Goal: Information Seeking & Learning: Learn about a topic

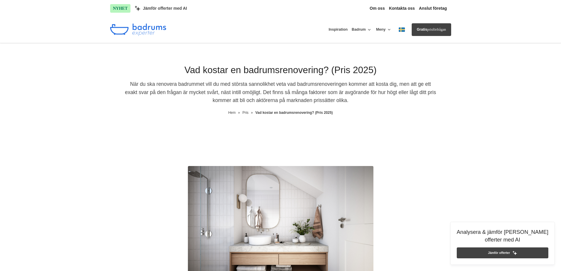
drag, startPoint x: 159, startPoint y: 155, endPoint x: 161, endPoint y: 70, distance: 85.7
click at [364, 30] on button "Badrum" at bounding box center [362, 30] width 20 height 14
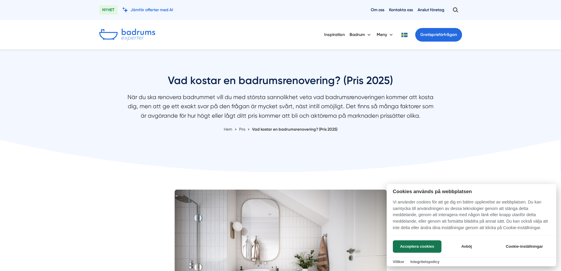
click at [160, 11] on div at bounding box center [280, 135] width 561 height 271
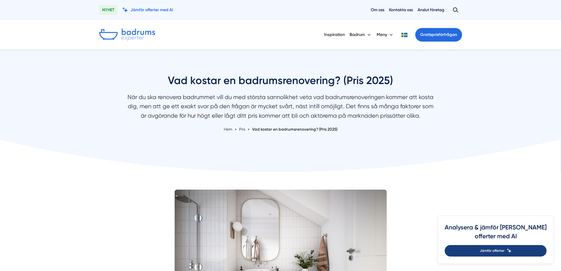
click at [508, 256] on link "Jämför offerter" at bounding box center [496, 250] width 102 height 11
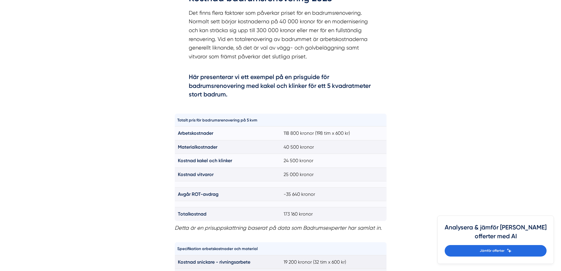
scroll to position [471, 0]
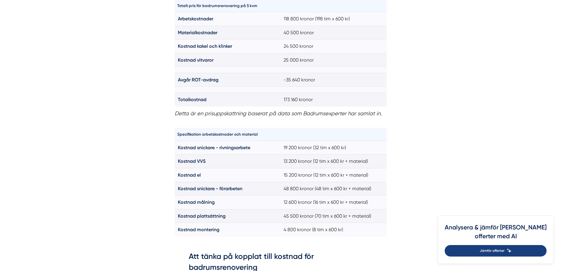
click at [504, 250] on span "Jämför offerter" at bounding box center [492, 251] width 25 height 6
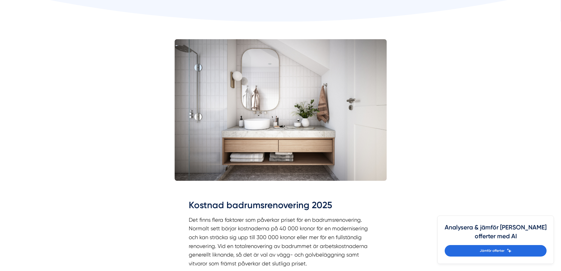
scroll to position [0, 0]
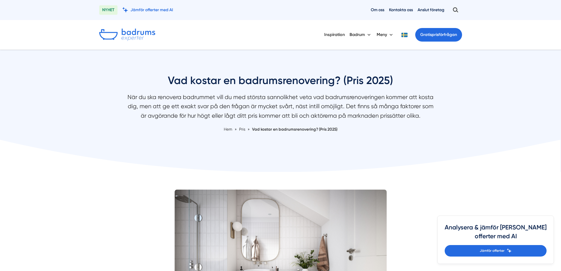
click at [127, 33] on img at bounding box center [127, 35] width 56 height 12
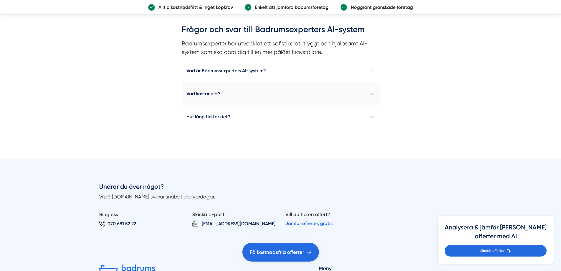
scroll to position [471, 0]
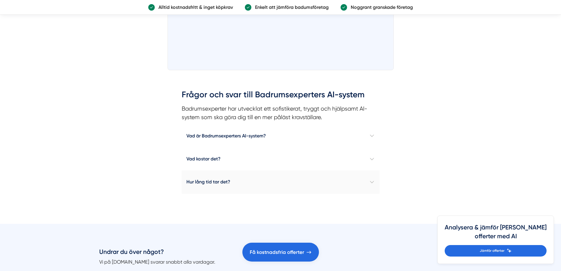
click at [281, 191] on h4 "Hur lång tid tar det?" at bounding box center [281, 181] width 198 height 23
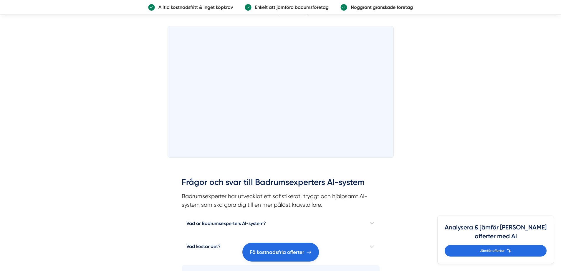
scroll to position [294, 0]
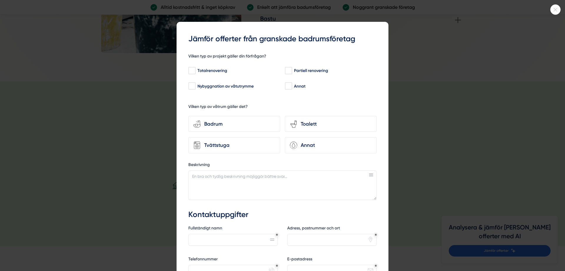
click at [555, 5] on div at bounding box center [556, 9] width 10 height 10
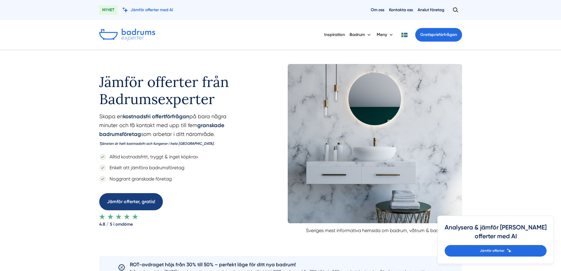
click at [146, 203] on link "Jämför offerter, gratis!" at bounding box center [131, 201] width 64 height 17
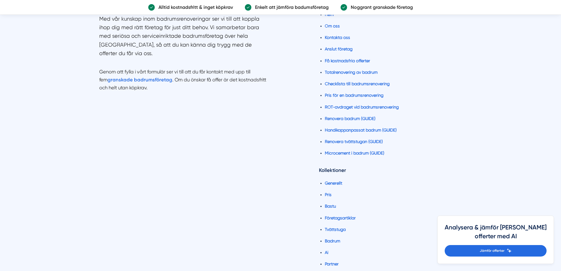
scroll to position [1021, 0]
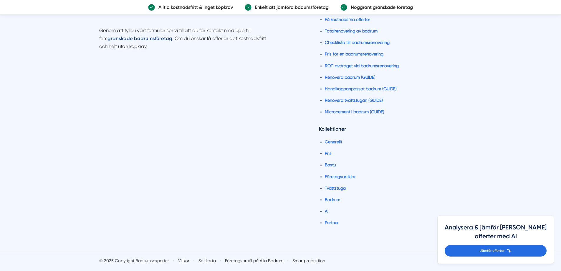
click at [135, 35] on strong "granskade badrumsföretag" at bounding box center [139, 38] width 65 height 6
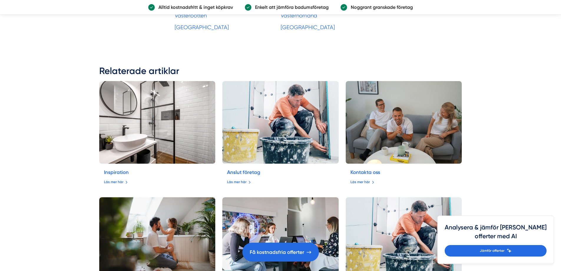
scroll to position [1590, 0]
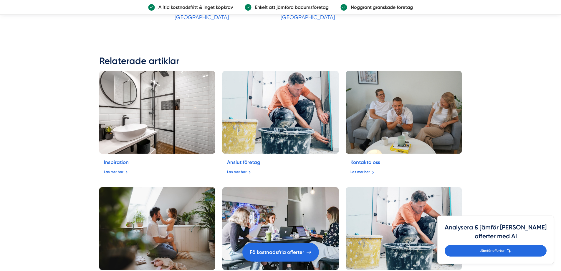
click at [281, 163] on h5 "Anslut företag" at bounding box center [280, 162] width 107 height 9
click at [252, 162] on link "Anslut företag" at bounding box center [243, 162] width 33 height 6
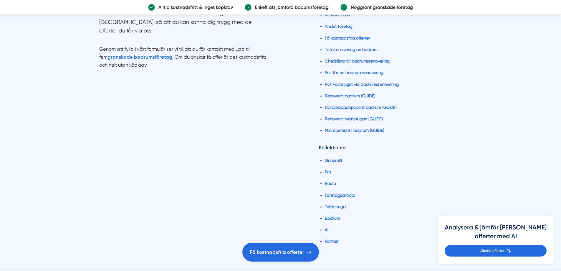
scroll to position [2245, 0]
